Goal: Find specific page/section: Find specific page/section

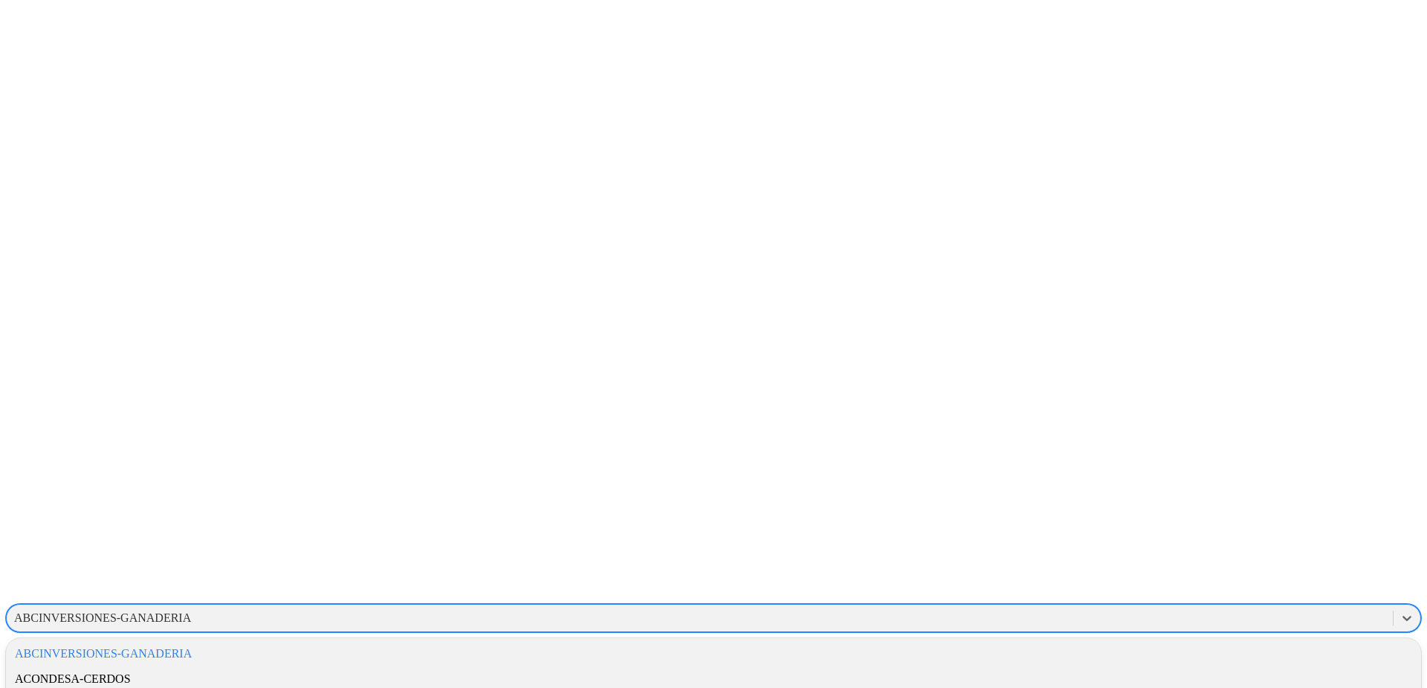
click at [191, 611] on div "ABCINVERSIONES-GANADERIA" at bounding box center [102, 617] width 177 height 13
type input "ALIAR"
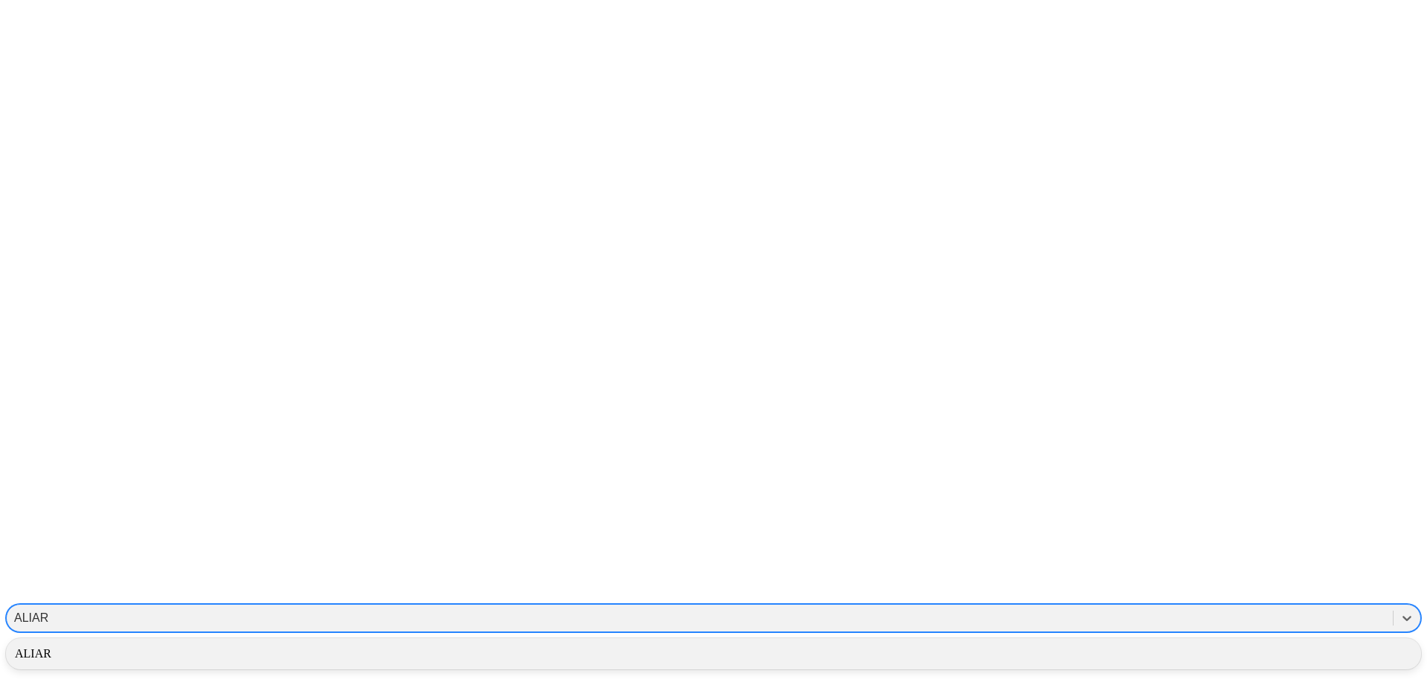
click at [1241, 641] on div "ALIAR" at bounding box center [713, 653] width 1415 height 25
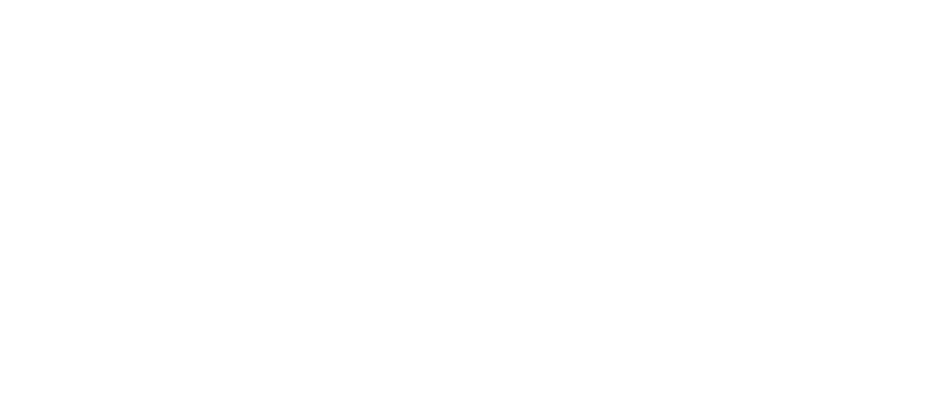
type input "aur"
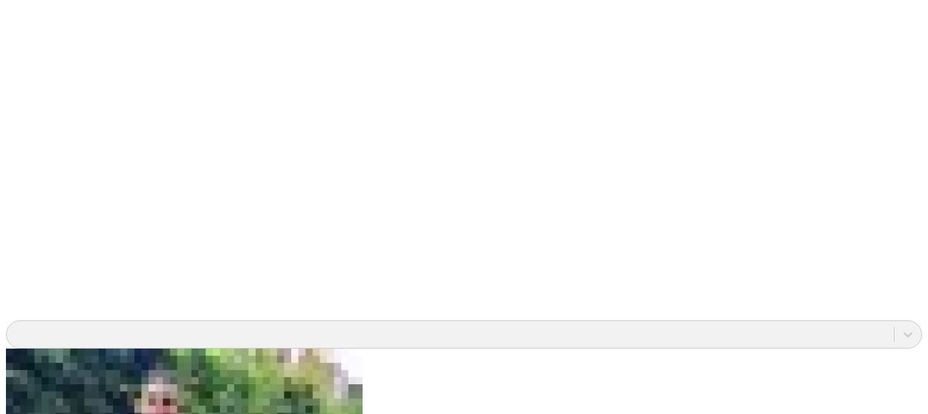
scroll to position [1102, 0]
